Goal: Information Seeking & Learning: Learn about a topic

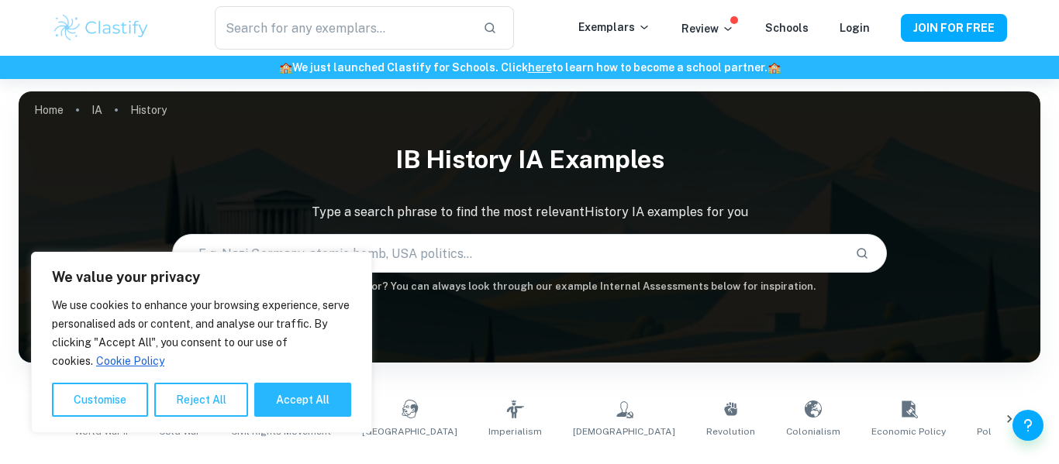
scroll to position [469, 0]
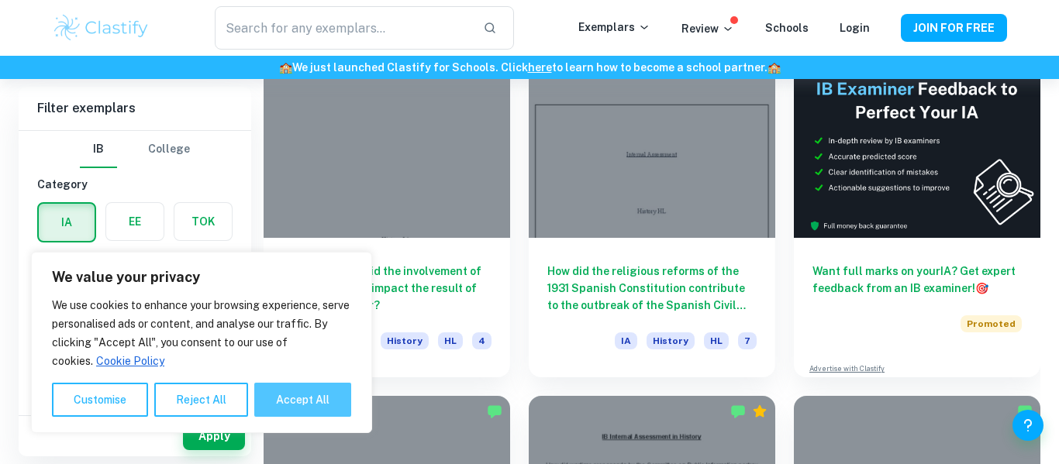
click at [305, 400] on button "Accept All" at bounding box center [302, 400] width 97 height 34
checkbox input "true"
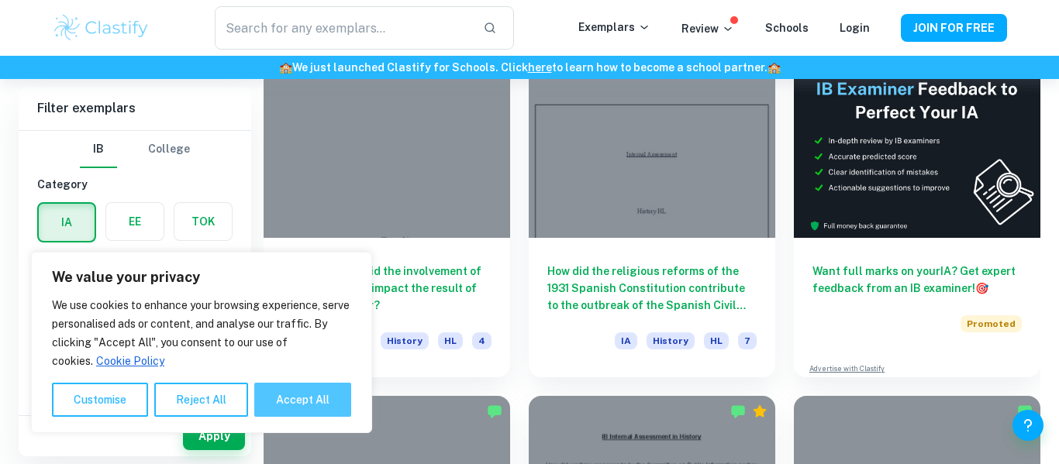
checkbox input "true"
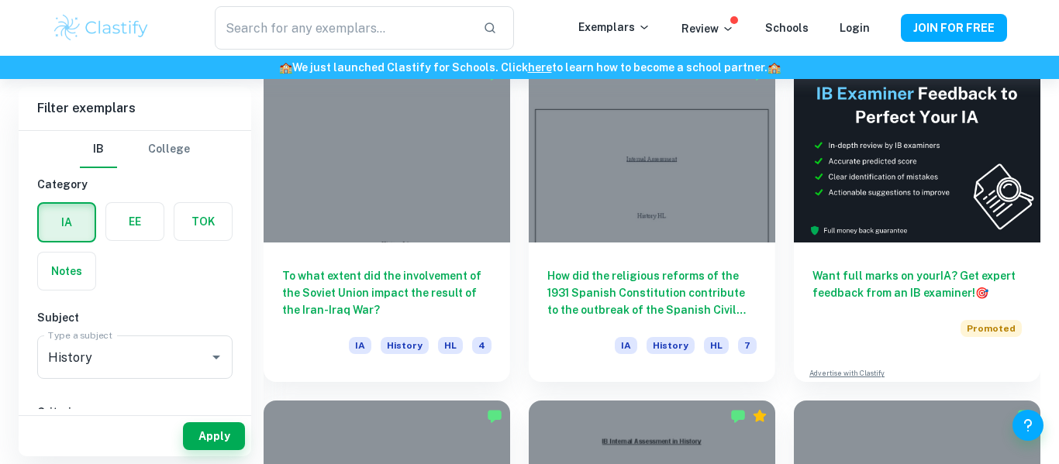
scroll to position [465, 0]
click at [526, 376] on div "How did the religious reforms of the 1931 Spanish Constitution contribute to th…" at bounding box center [642, 210] width 265 height 343
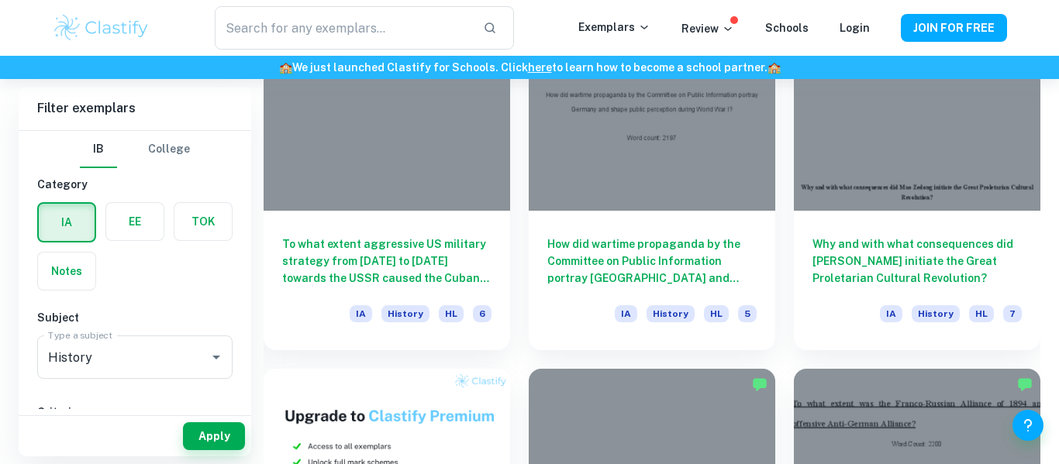
scroll to position [843, 0]
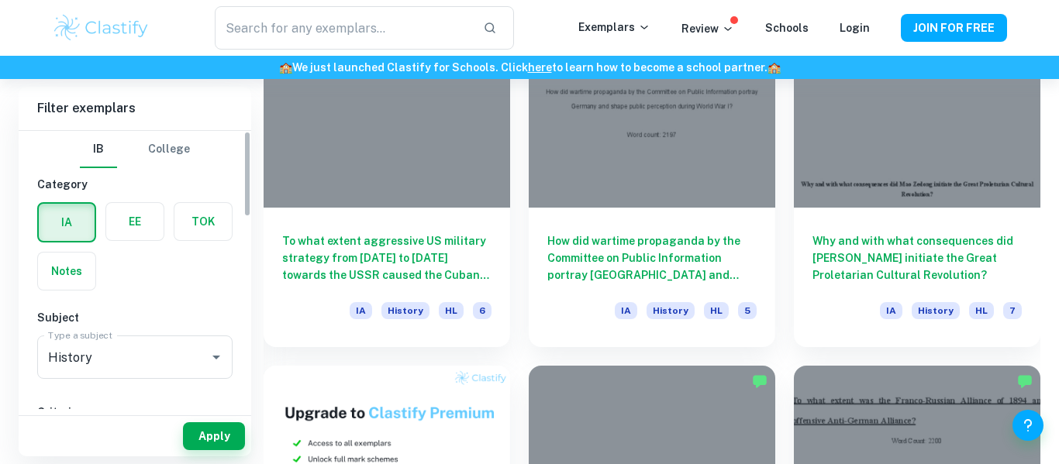
click at [150, 209] on label "button" at bounding box center [134, 221] width 57 height 37
click at [0, 0] on input "radio" at bounding box center [0, 0] width 0 height 0
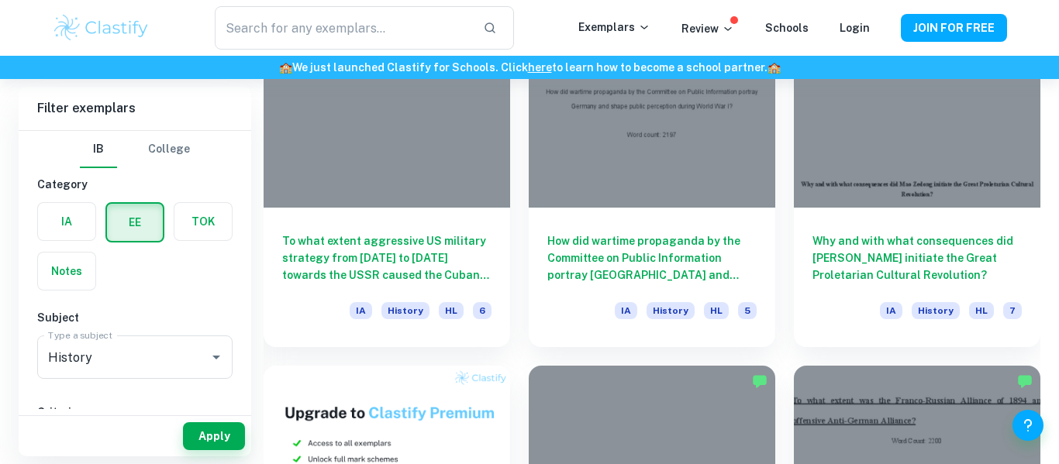
click at [181, 217] on label "button" at bounding box center [202, 221] width 57 height 37
click at [0, 0] on input "radio" at bounding box center [0, 0] width 0 height 0
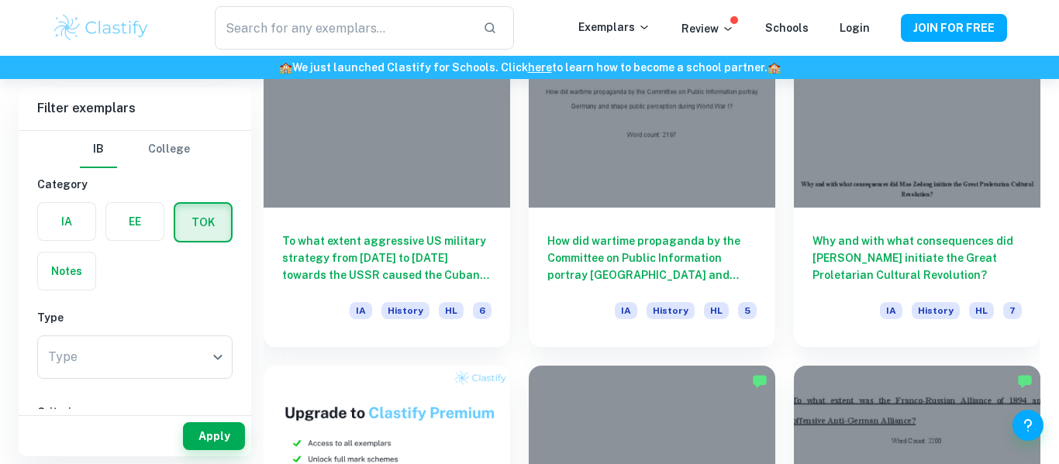
click at [140, 209] on label "button" at bounding box center [134, 221] width 57 height 37
click at [0, 0] on input "radio" at bounding box center [0, 0] width 0 height 0
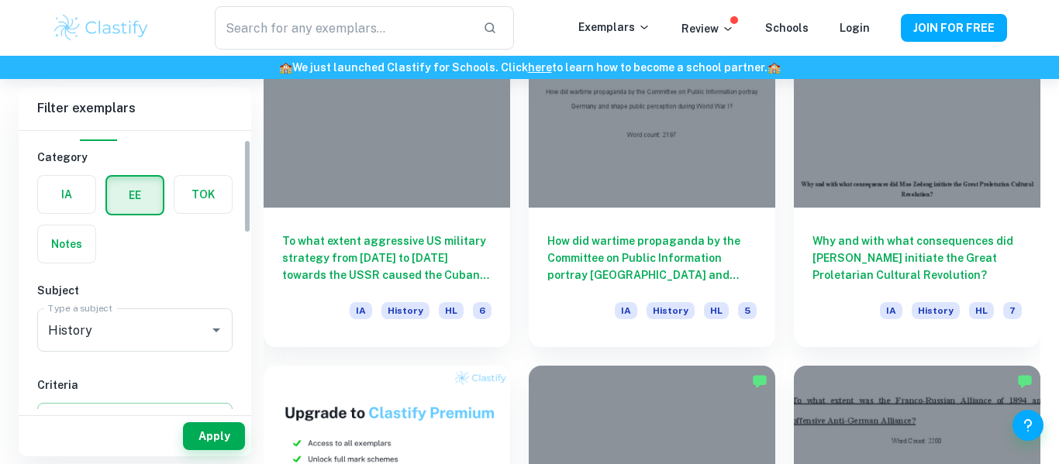
scroll to position [31, 0]
click at [88, 209] on div "IA" at bounding box center [66, 190] width 59 height 39
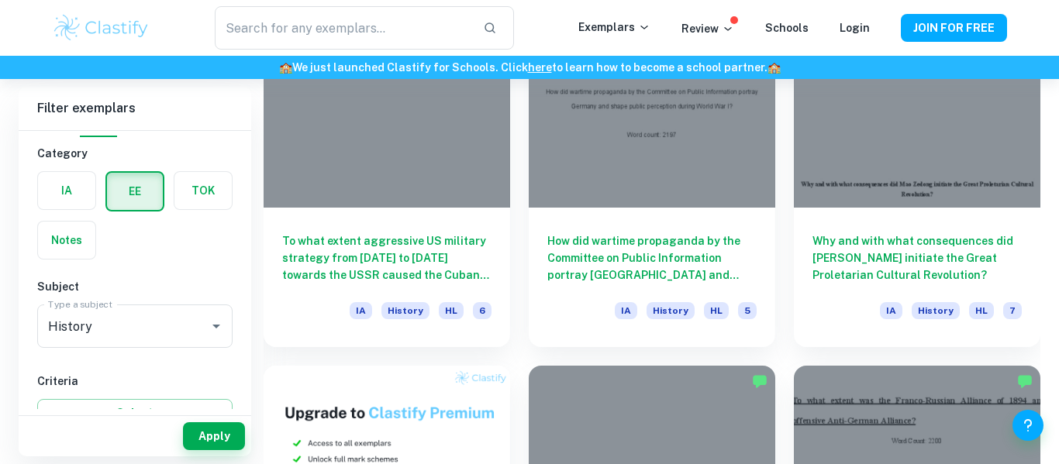
click at [80, 195] on label "button" at bounding box center [66, 190] width 57 height 37
click at [0, 0] on input "radio" at bounding box center [0, 0] width 0 height 0
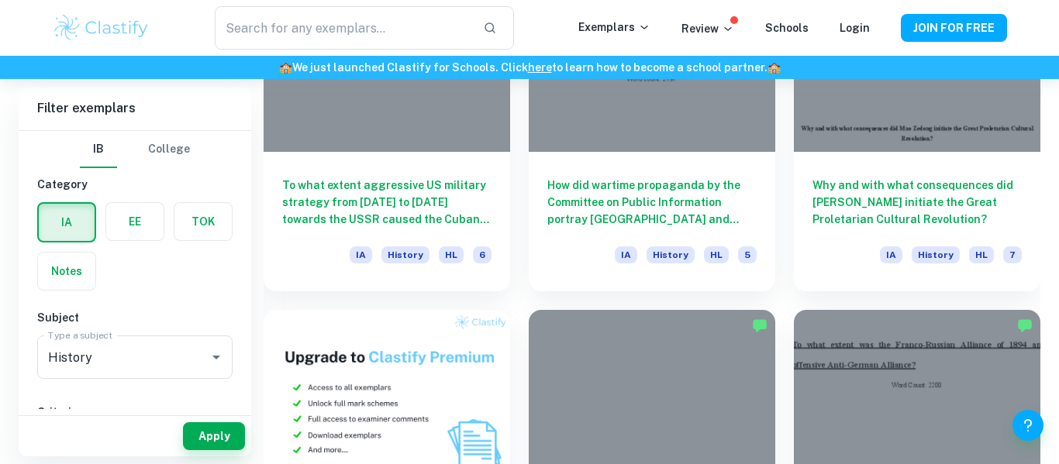
scroll to position [902, 0]
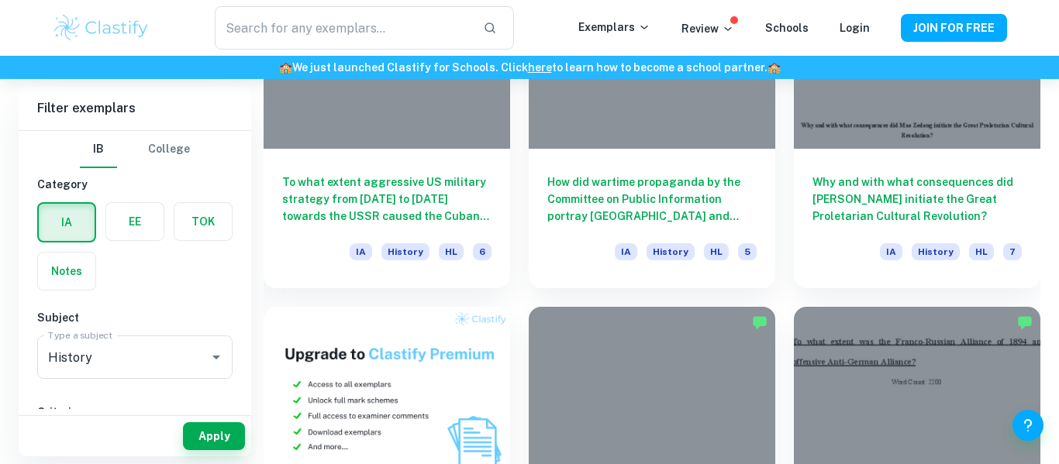
click at [522, 258] on div "How did wartime propaganda by the Committee on Public Information portray [GEOG…" at bounding box center [642, 116] width 265 height 343
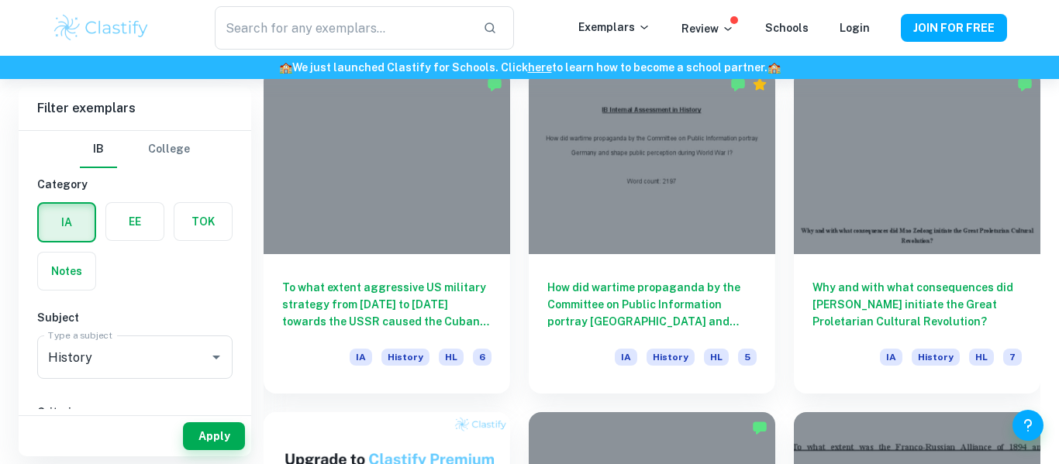
scroll to position [795, 0]
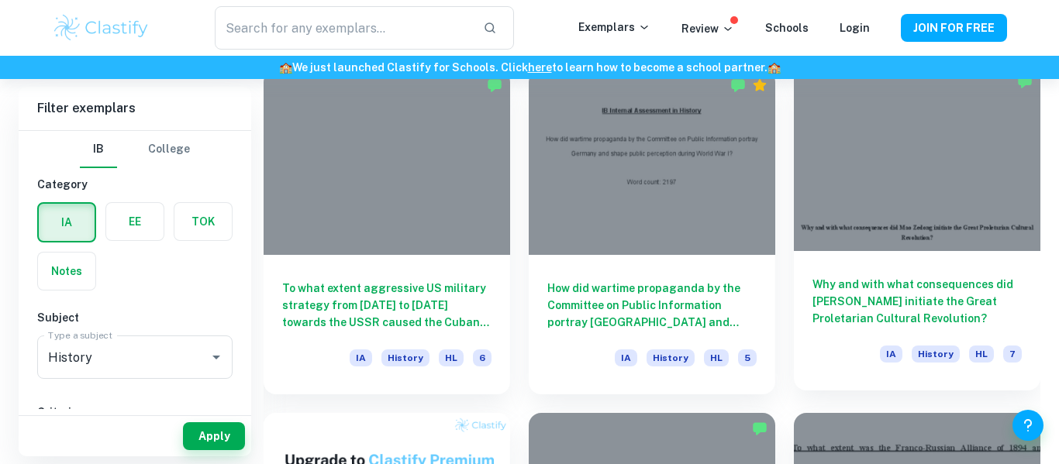
click at [899, 284] on h6 "Why and with what consequences did [PERSON_NAME] initiate the Great Proletarian…" at bounding box center [916, 301] width 209 height 51
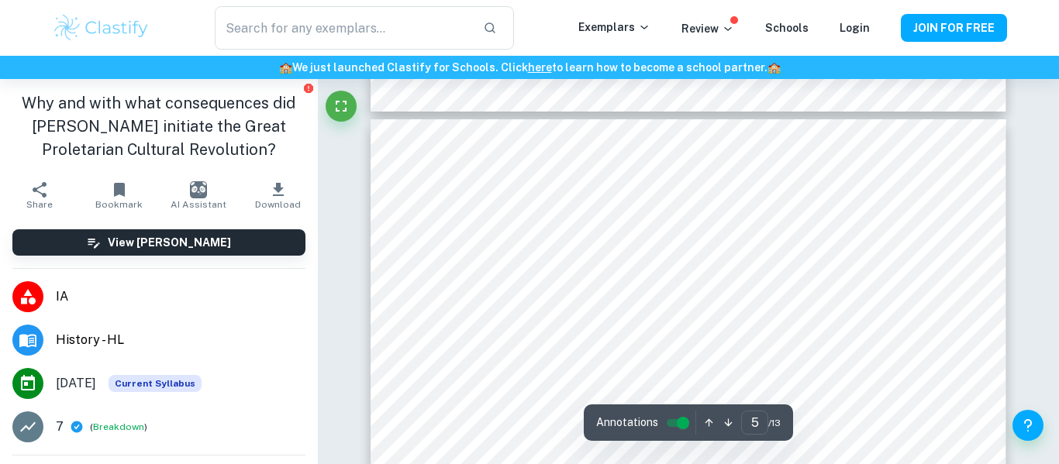
scroll to position [553, 0]
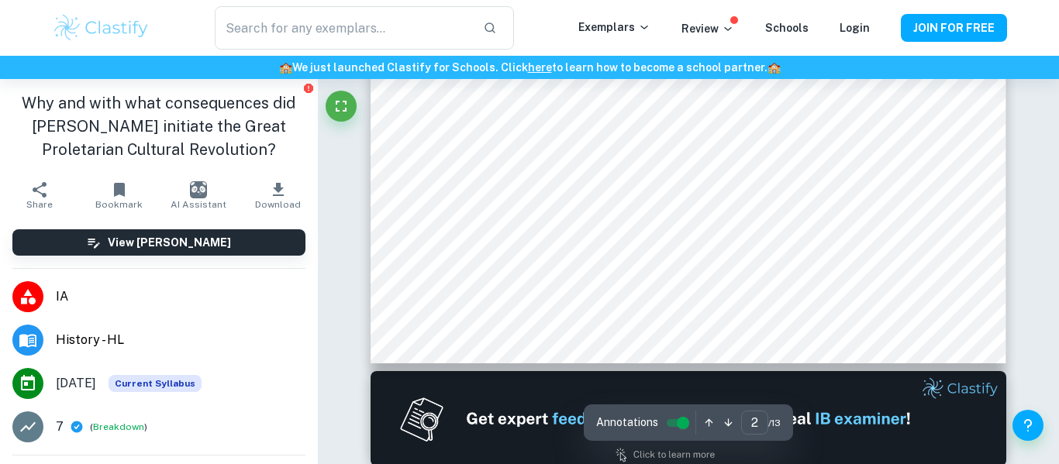
type input "1"
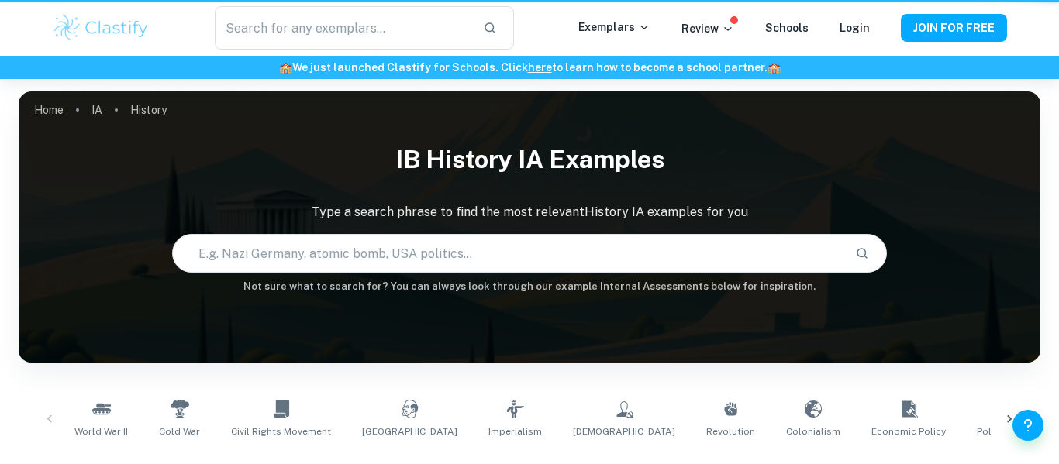
scroll to position [795, 0]
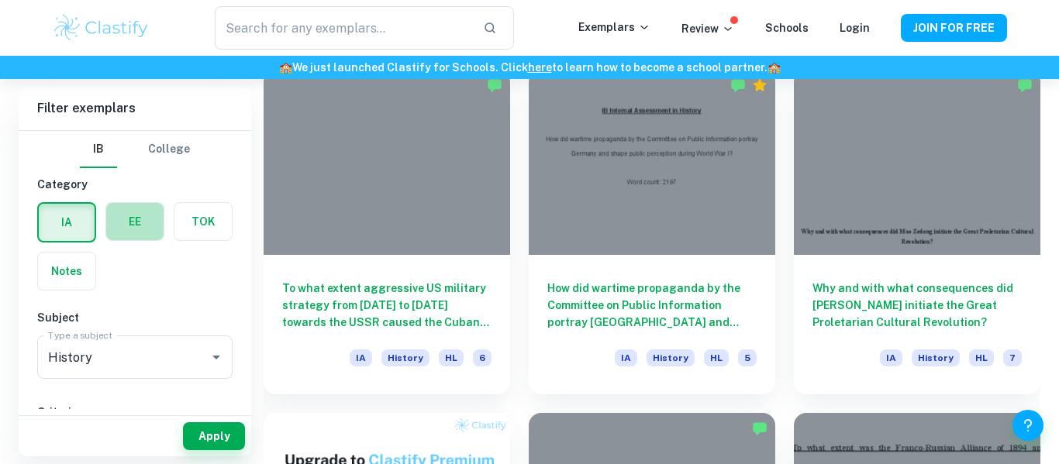
click at [149, 228] on label "button" at bounding box center [134, 221] width 57 height 37
click at [0, 0] on input "radio" at bounding box center [0, 0] width 0 height 0
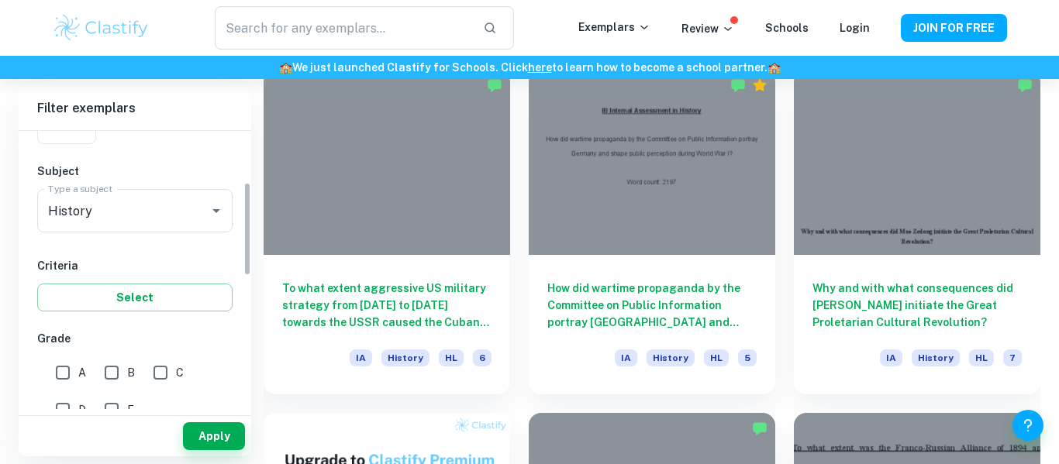
scroll to position [153, 0]
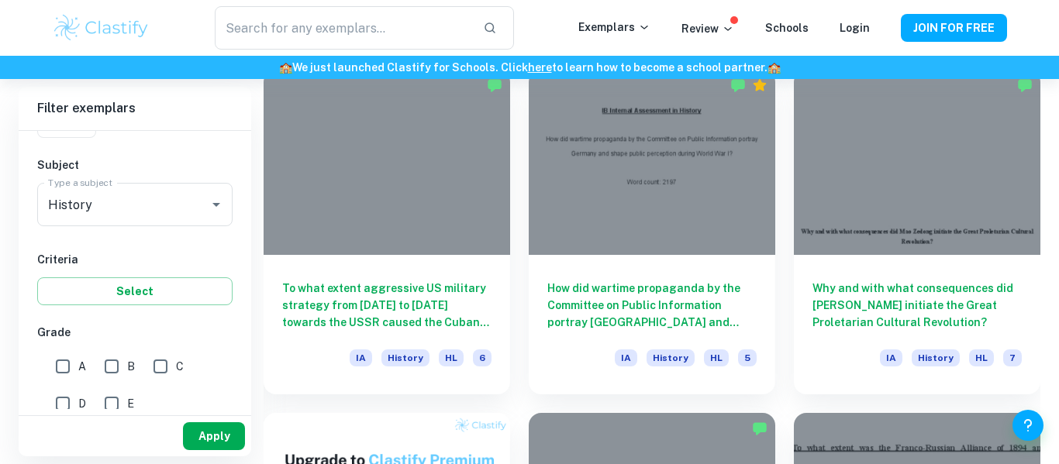
click at [216, 440] on button "Apply" at bounding box center [214, 436] width 62 height 28
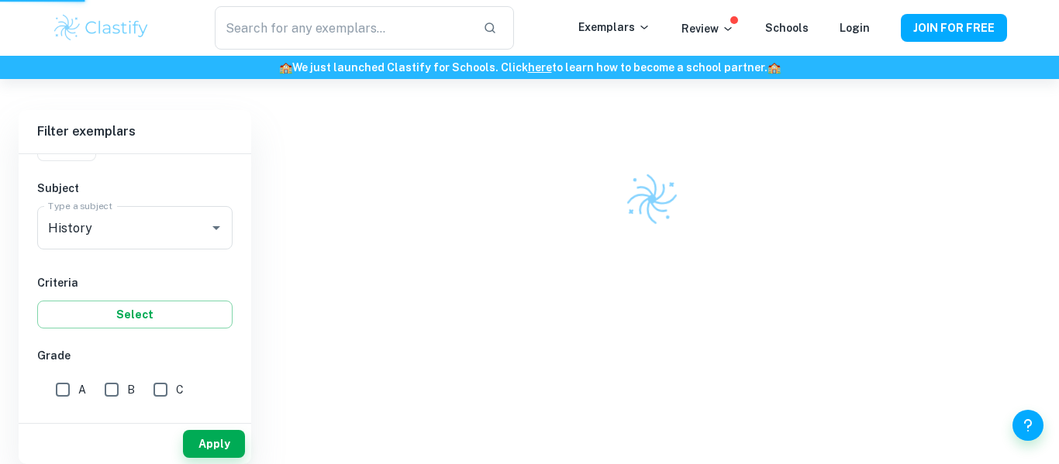
scroll to position [405, 0]
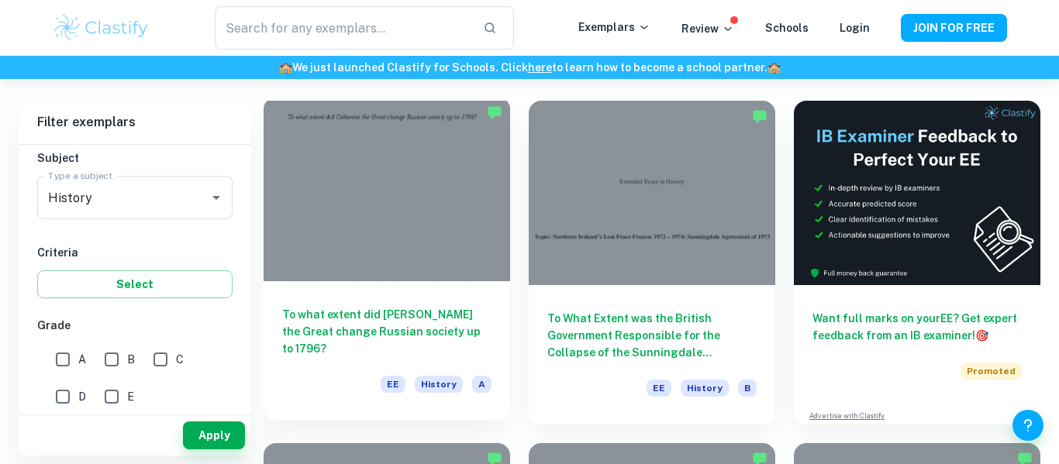
scroll to position [103, 0]
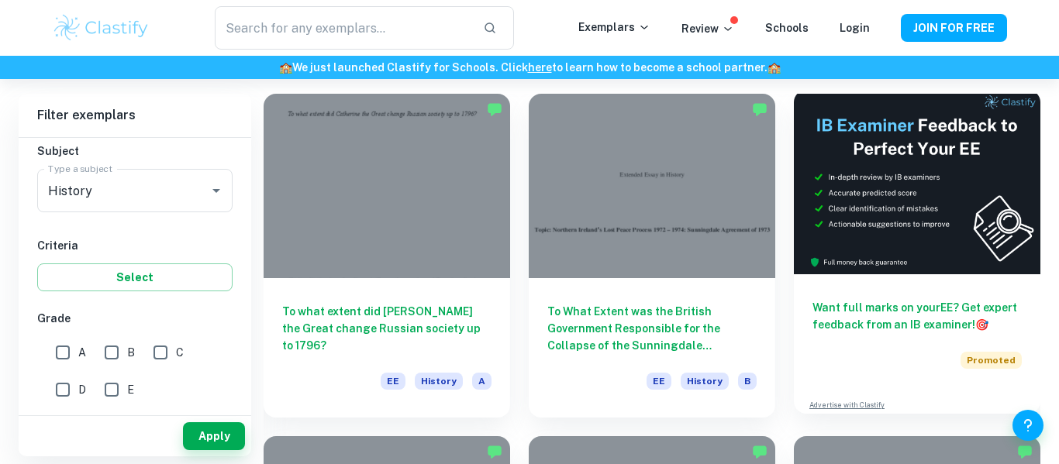
click at [941, 316] on h6 "Want full marks on your EE ? Get expert feedback from an IB examiner! 🎯" at bounding box center [916, 316] width 209 height 34
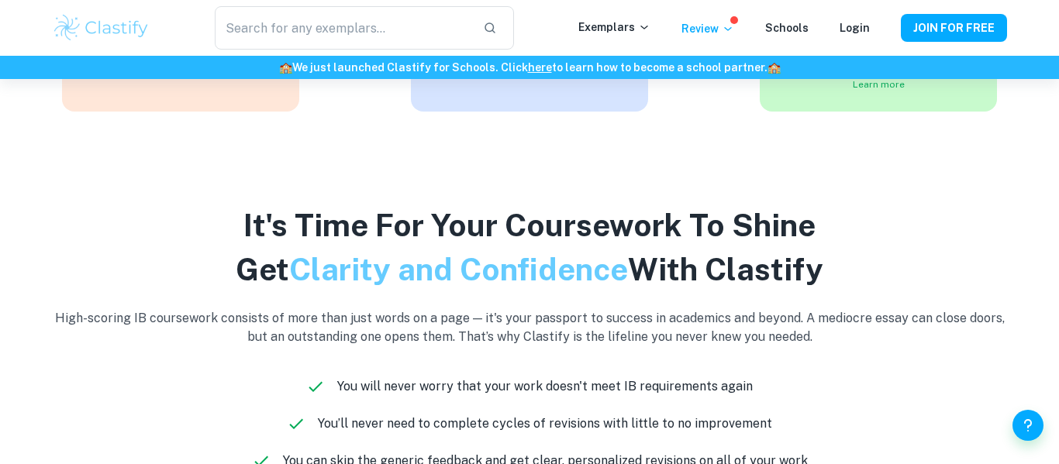
scroll to position [612, 0]
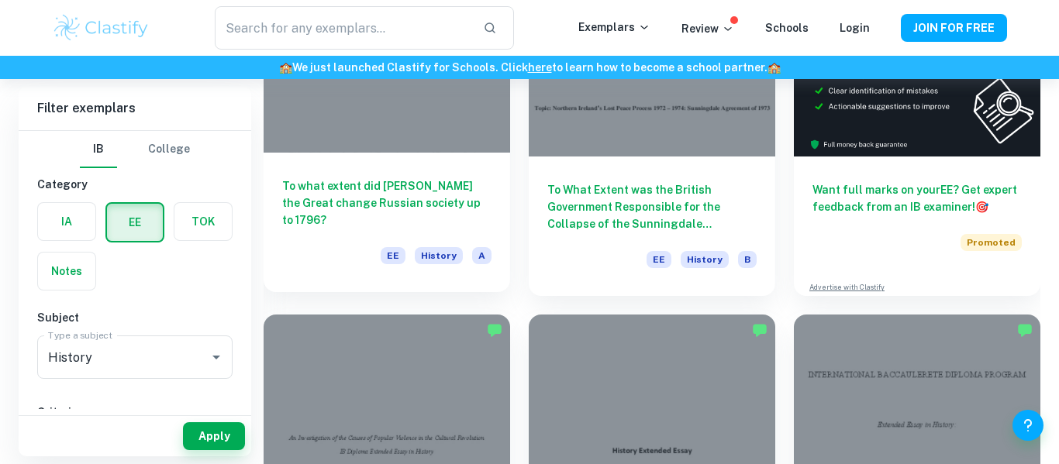
scroll to position [223, 0]
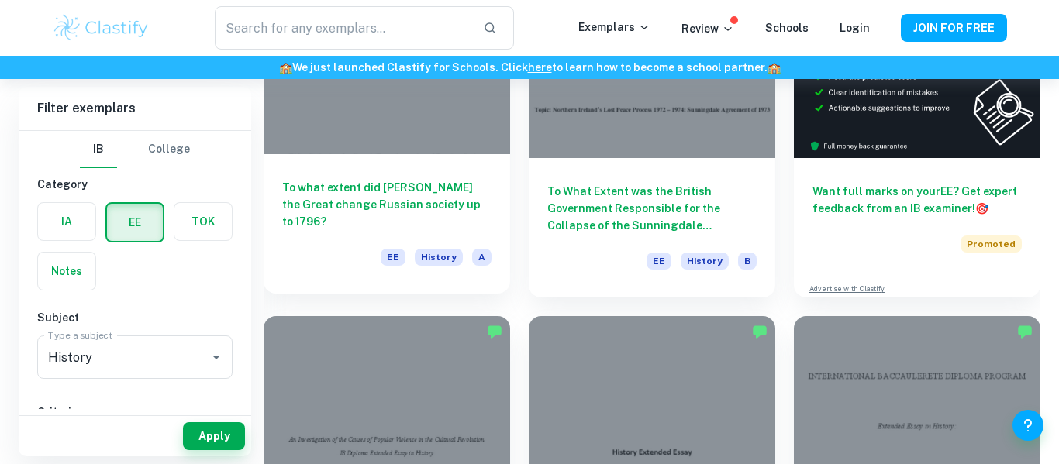
click at [429, 192] on h6 "To what extent did [PERSON_NAME] the Great change Russian society up to 1796?" at bounding box center [386, 204] width 209 height 51
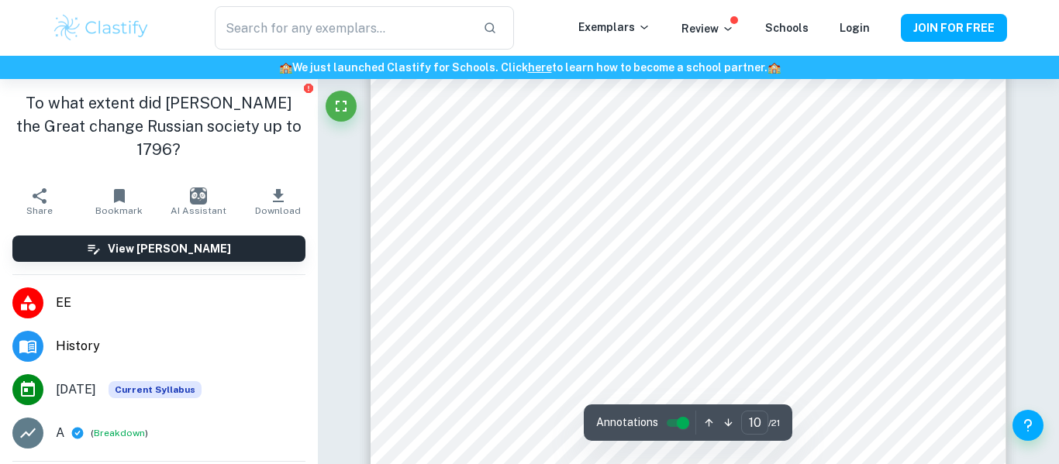
type input "11"
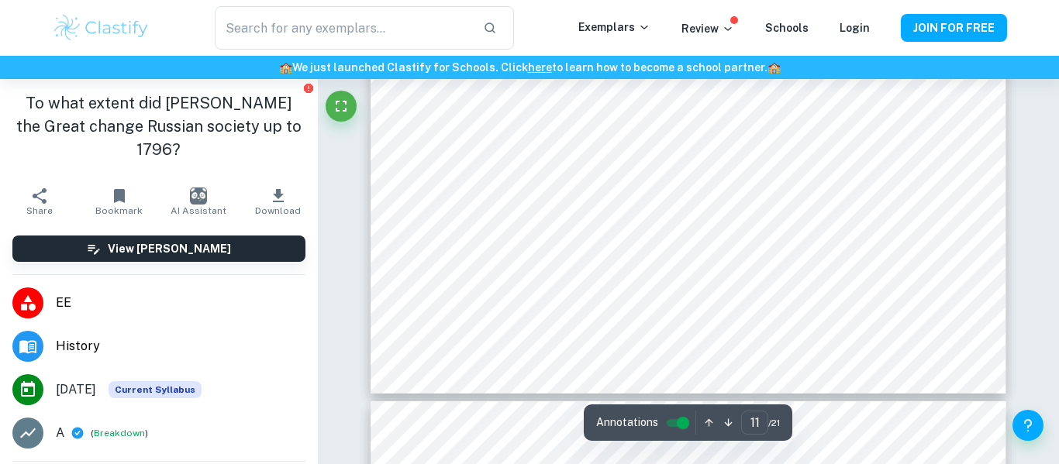
scroll to position [9993, 0]
